Goal: Transaction & Acquisition: Purchase product/service

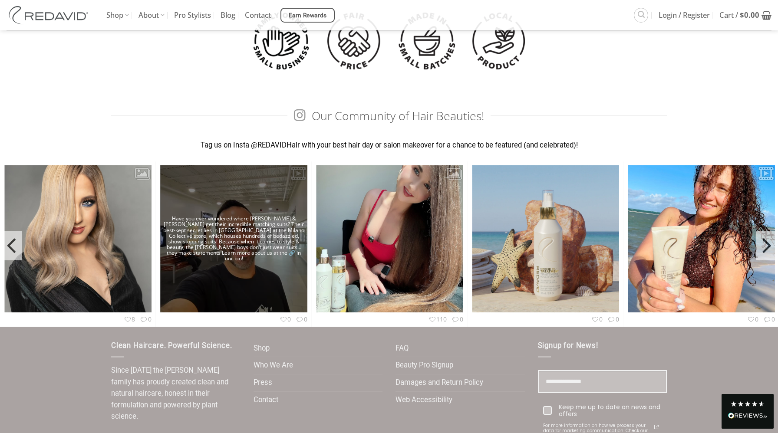
scroll to position [2460, 0]
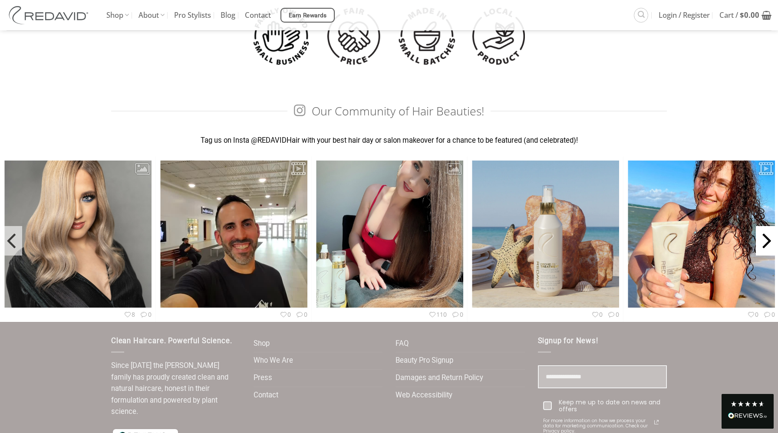
click at [766, 244] on icon "Next" at bounding box center [766, 239] width 9 height 36
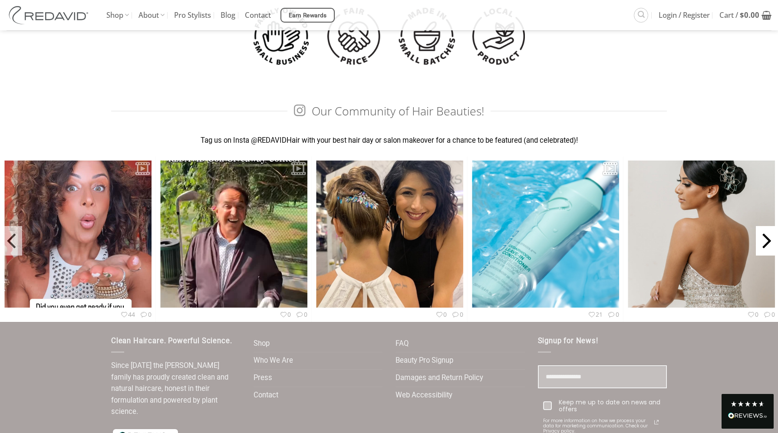
click at [766, 244] on icon "Next" at bounding box center [766, 239] width 9 height 36
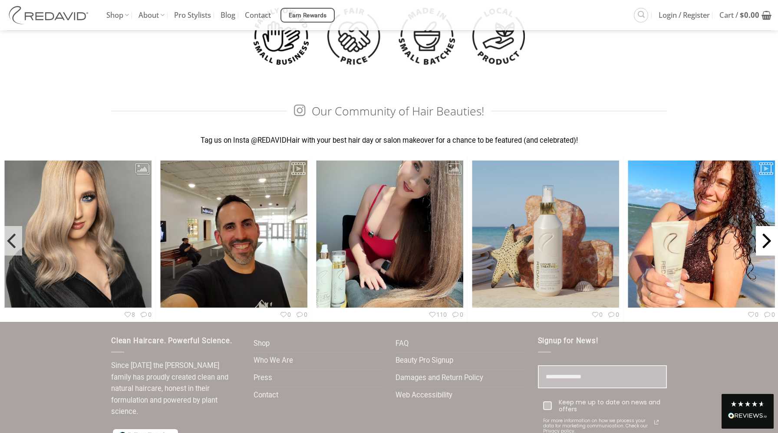
click at [766, 244] on icon "Next" at bounding box center [766, 239] width 9 height 36
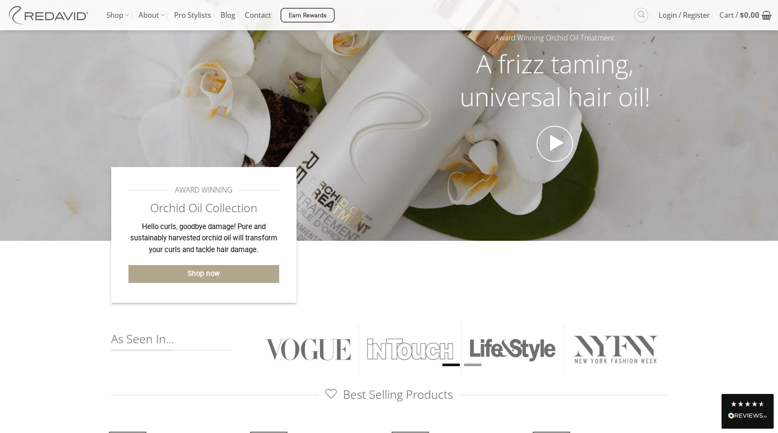
scroll to position [0, 0]
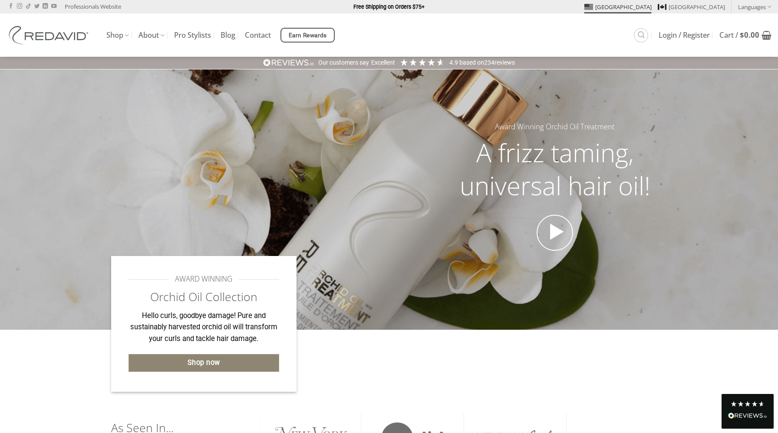
click at [241, 367] on link "Shop now" at bounding box center [203, 363] width 151 height 18
